Goal: Task Accomplishment & Management: Complete application form

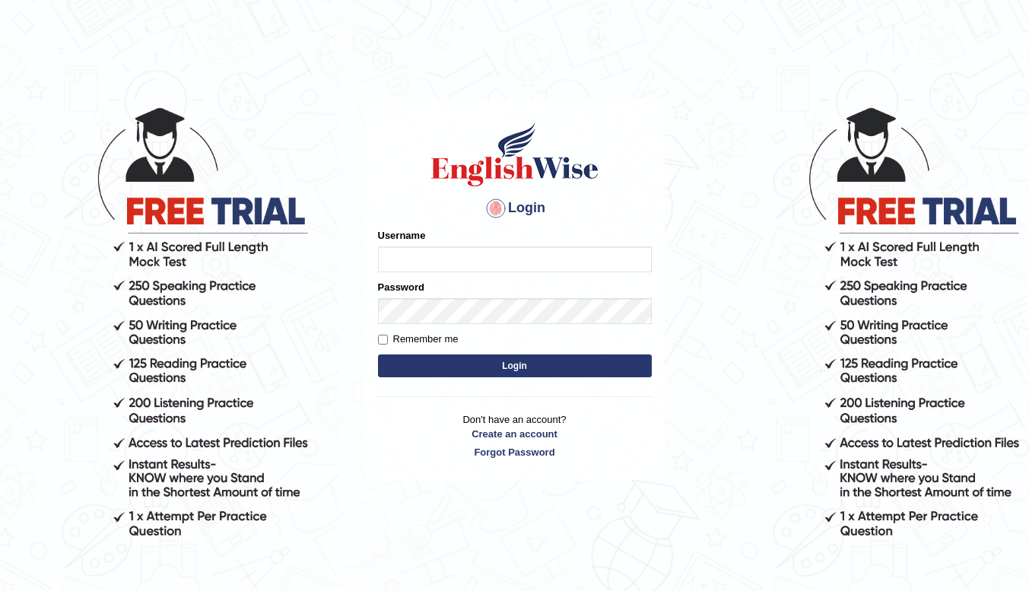
type input "nora_parramatta"
click at [517, 369] on button "Login" at bounding box center [515, 366] width 274 height 23
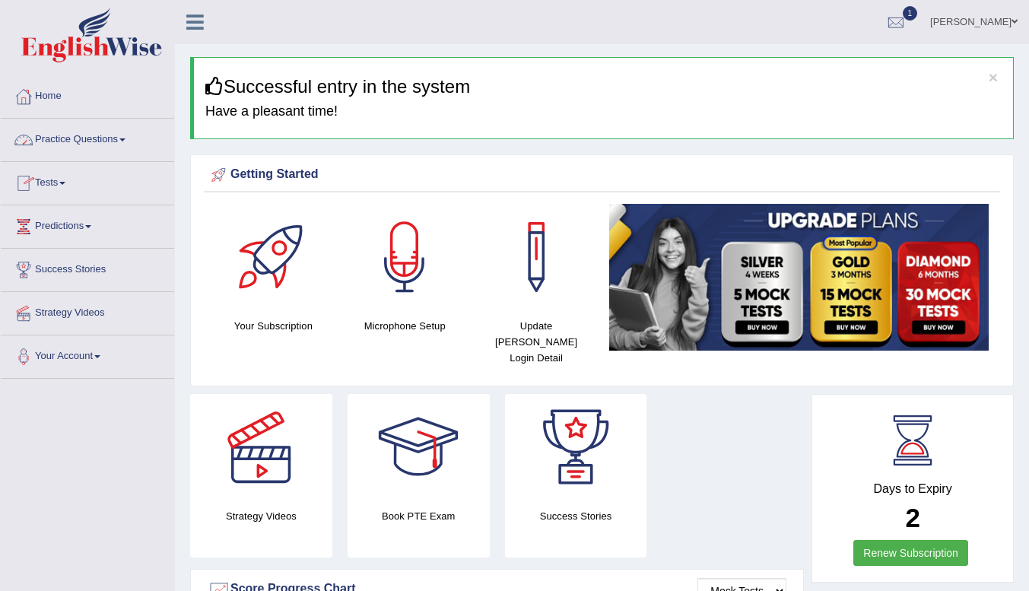
click at [55, 179] on link "Tests" at bounding box center [87, 181] width 173 height 38
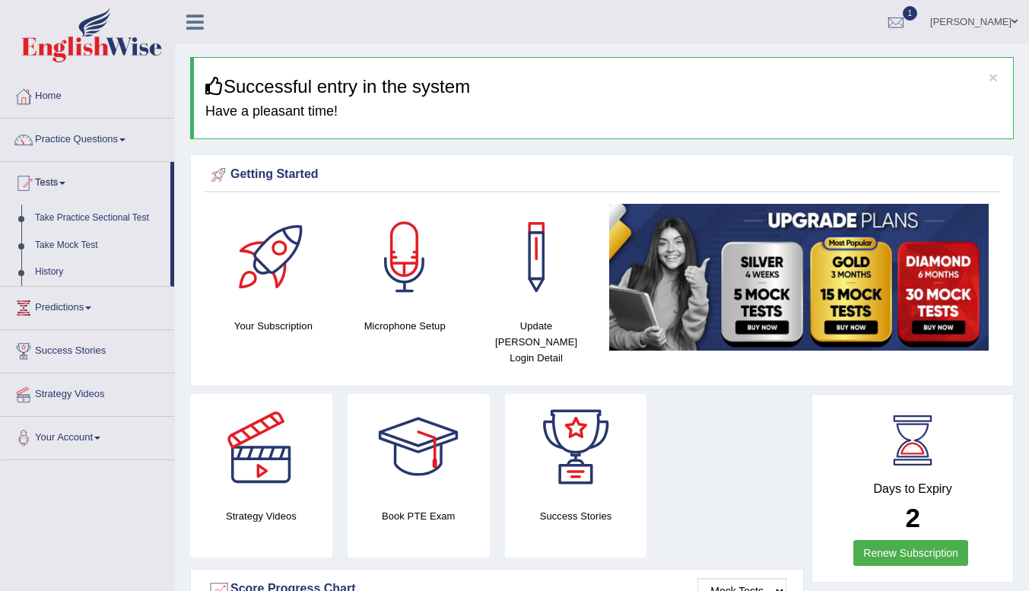
click at [66, 243] on link "Take Mock Test" at bounding box center [99, 245] width 142 height 27
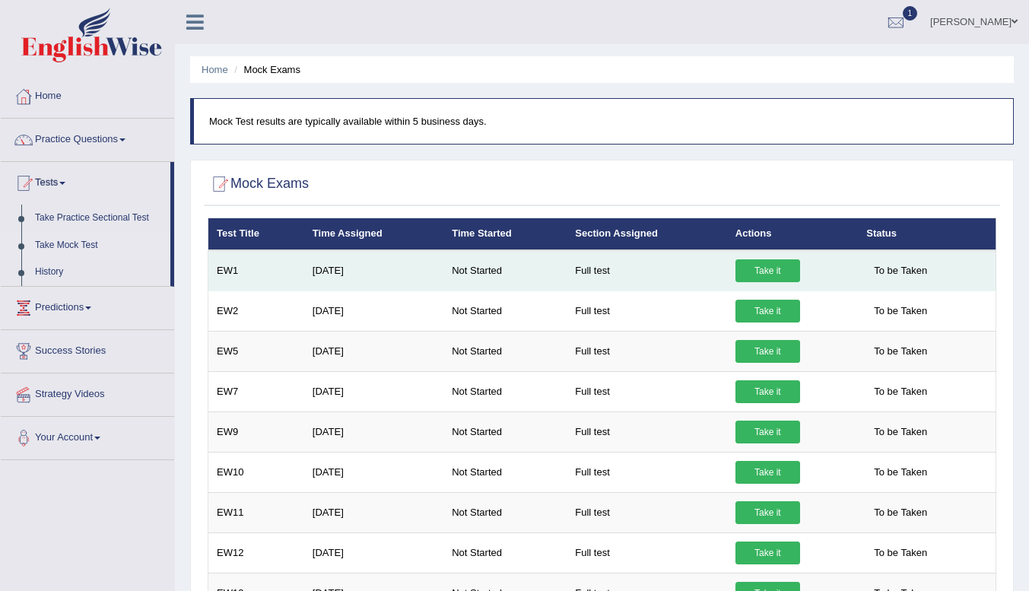
click at [756, 269] on link "Take it" at bounding box center [768, 270] width 65 height 23
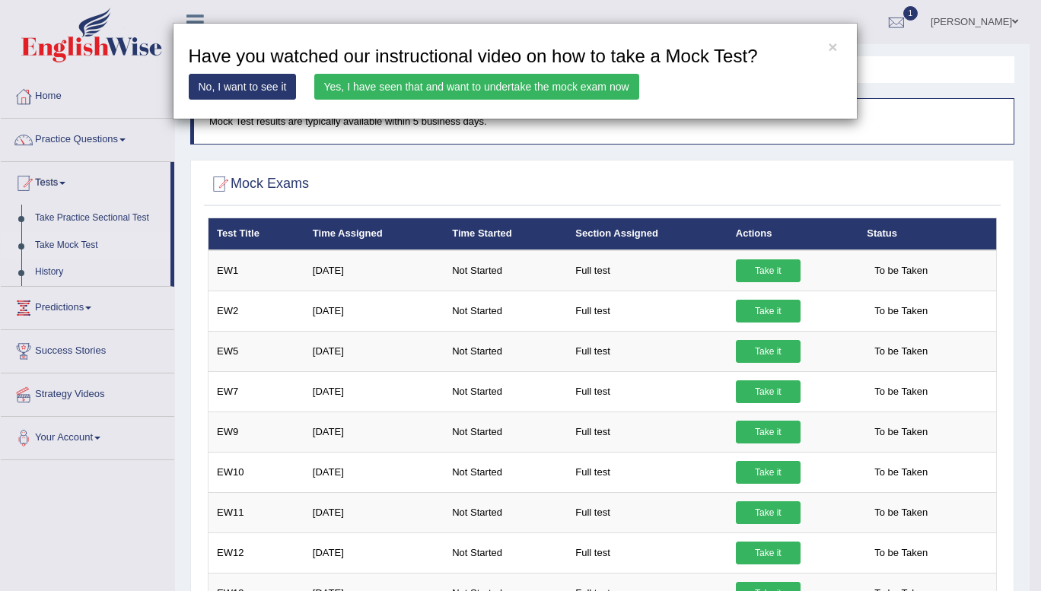
click at [424, 81] on link "Yes, I have seen that and want to undertake the mock exam now" at bounding box center [476, 87] width 325 height 26
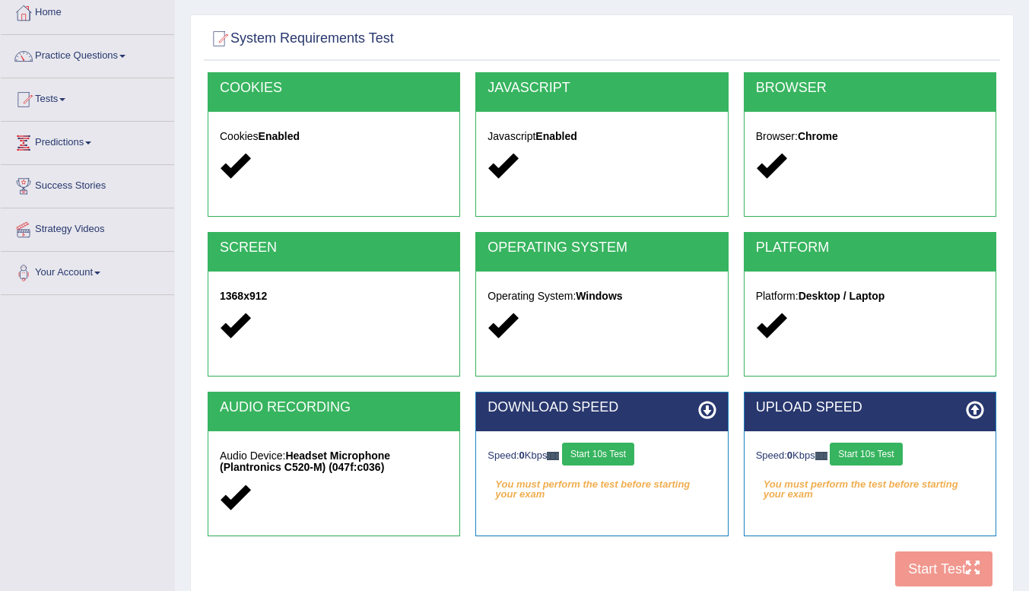
scroll to position [208, 0]
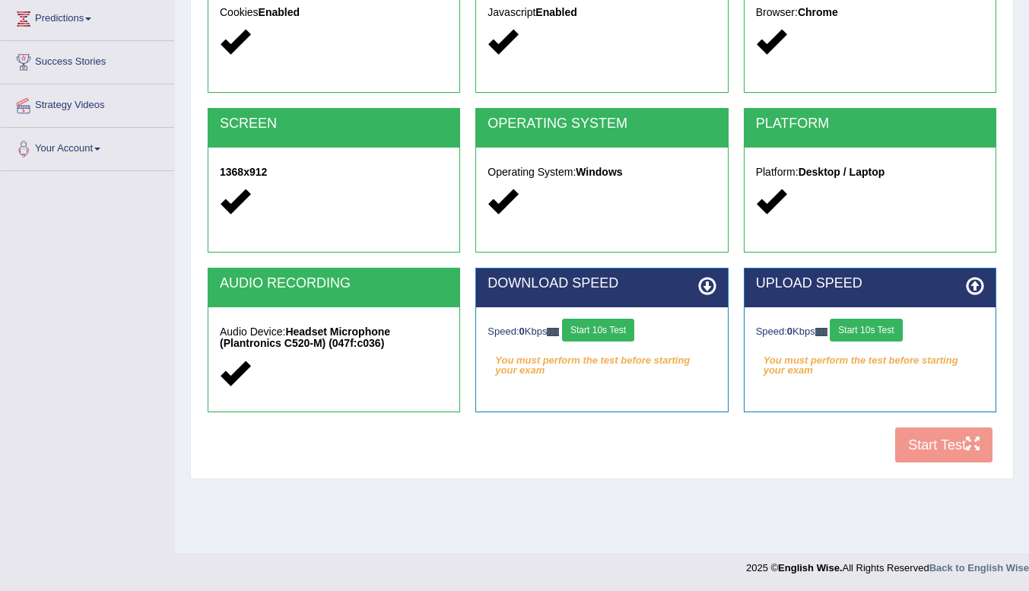
click at [584, 324] on button "Start 10s Test" at bounding box center [598, 330] width 72 height 23
click at [846, 326] on button "Start 10s Test" at bounding box center [866, 330] width 72 height 23
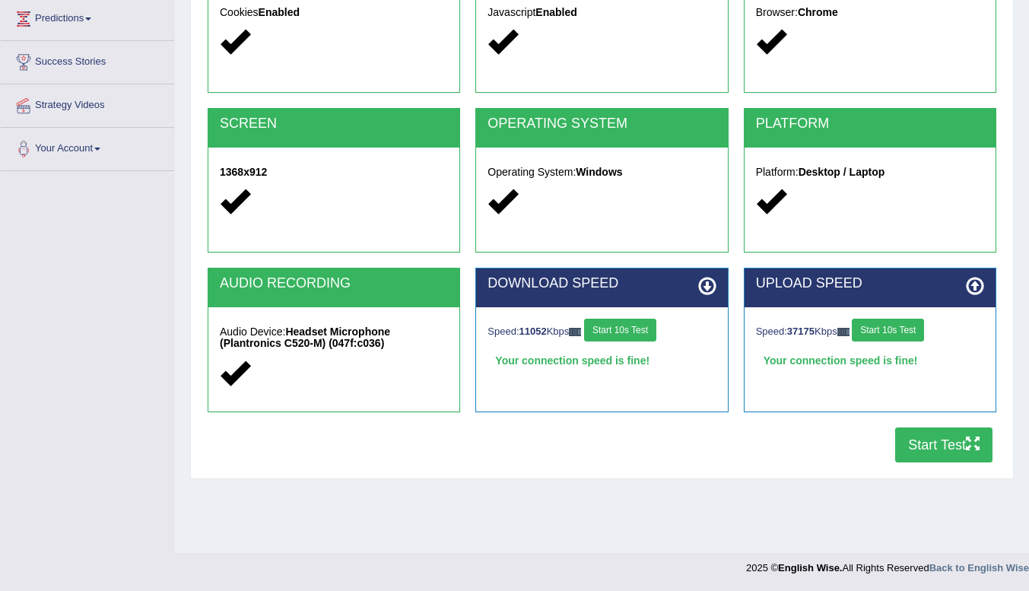
click at [942, 439] on button "Start Test" at bounding box center [944, 445] width 97 height 35
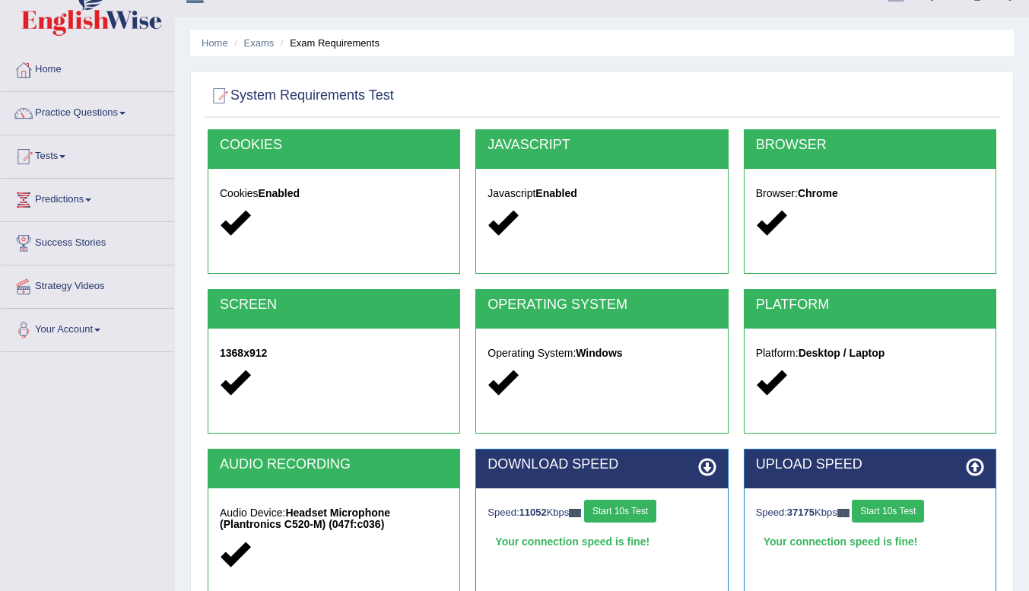
scroll to position [0, 0]
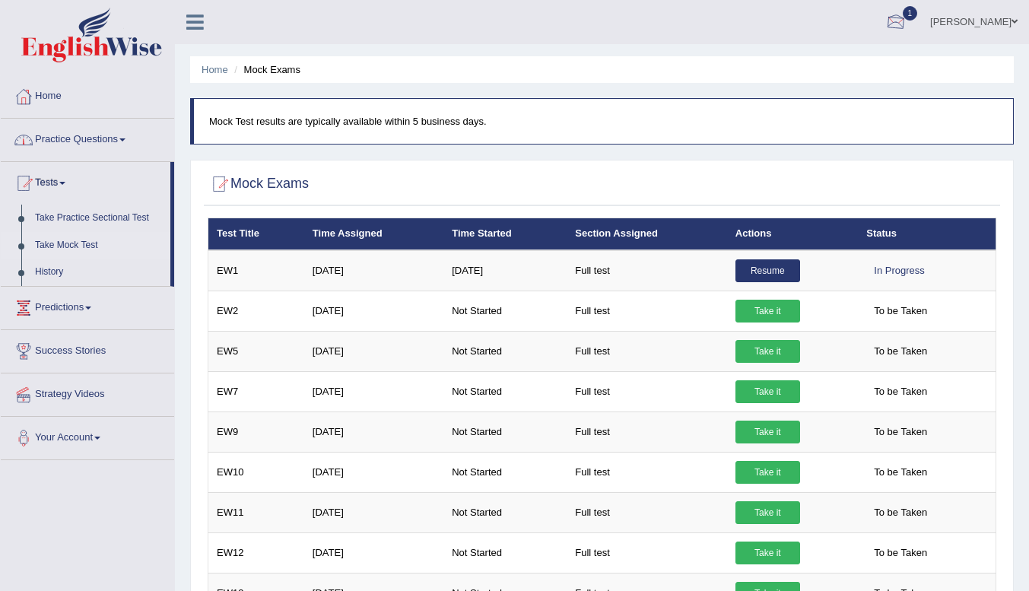
click at [991, 20] on link "Nora Linsao" at bounding box center [974, 20] width 110 height 40
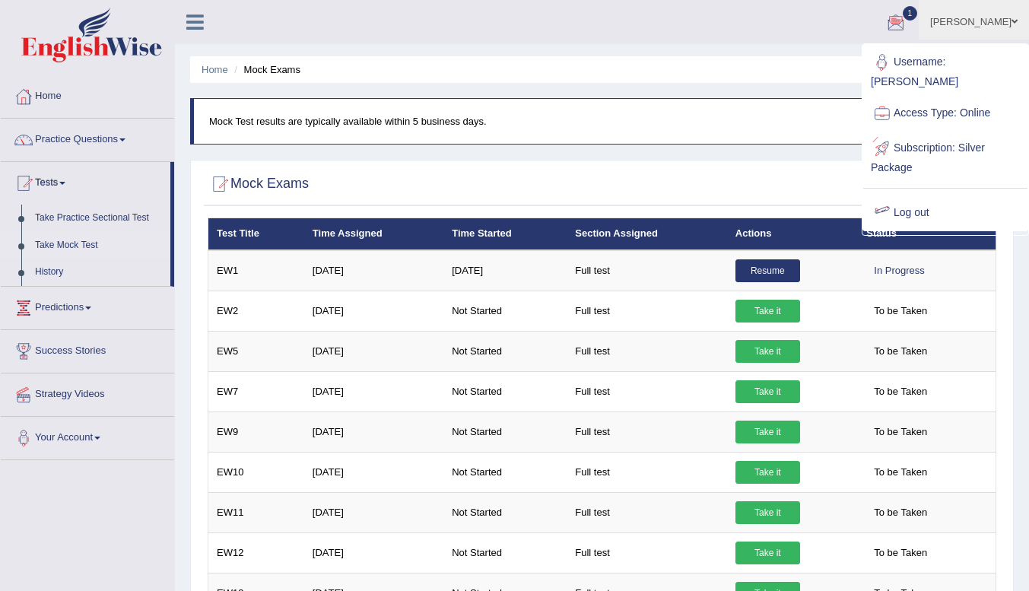
click at [888, 209] on div at bounding box center [882, 213] width 23 height 23
